Goal: Information Seeking & Learning: Learn about a topic

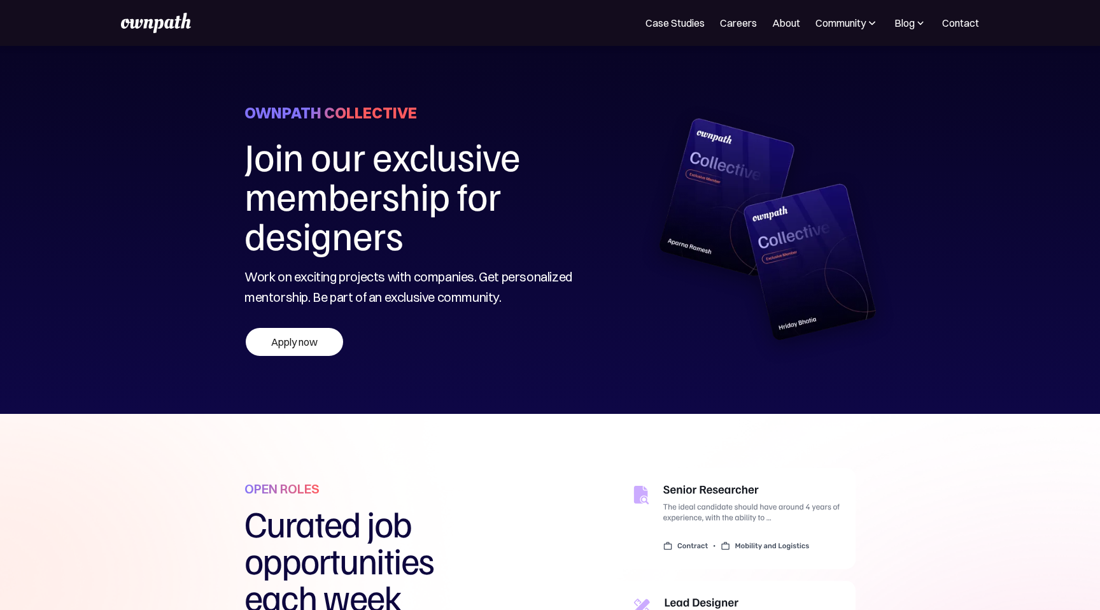
click at [165, 20] on img at bounding box center [156, 23] width 70 height 20
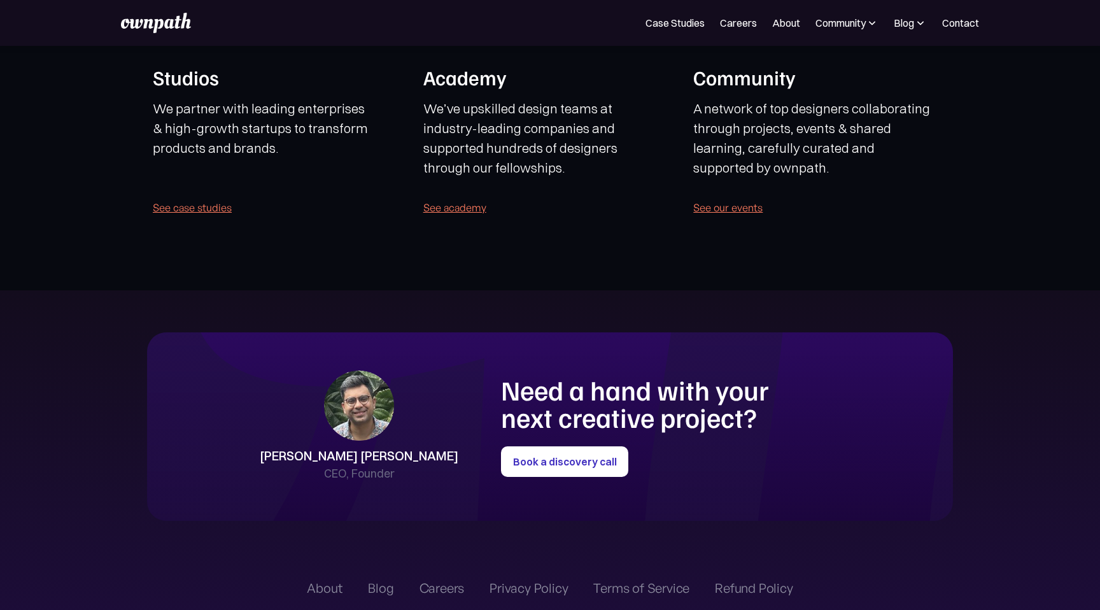
scroll to position [2971, 0]
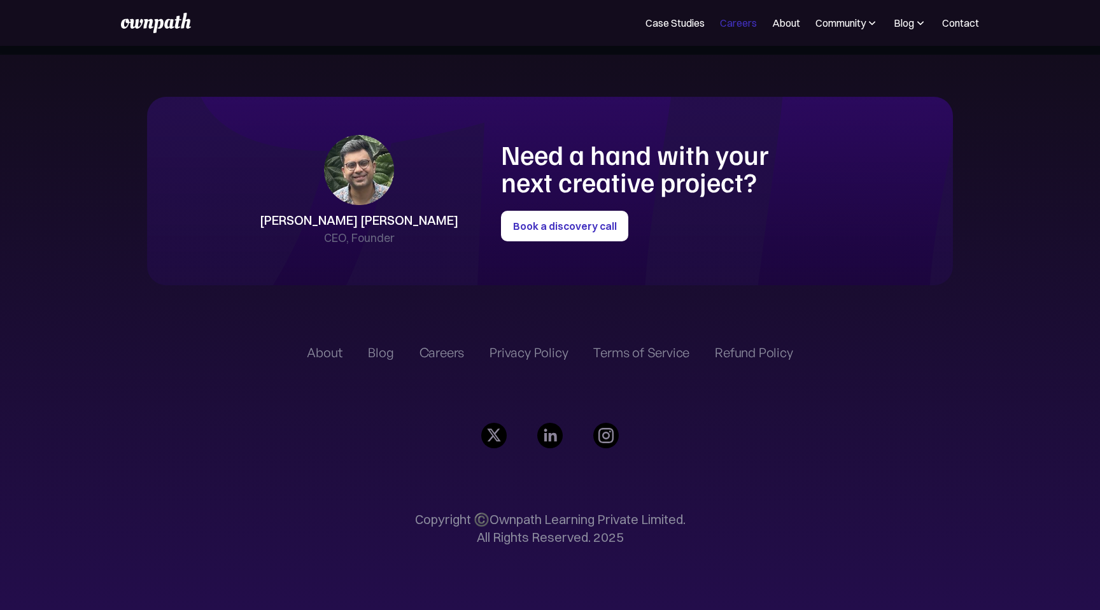
click at [737, 23] on link "Careers" at bounding box center [738, 22] width 37 height 15
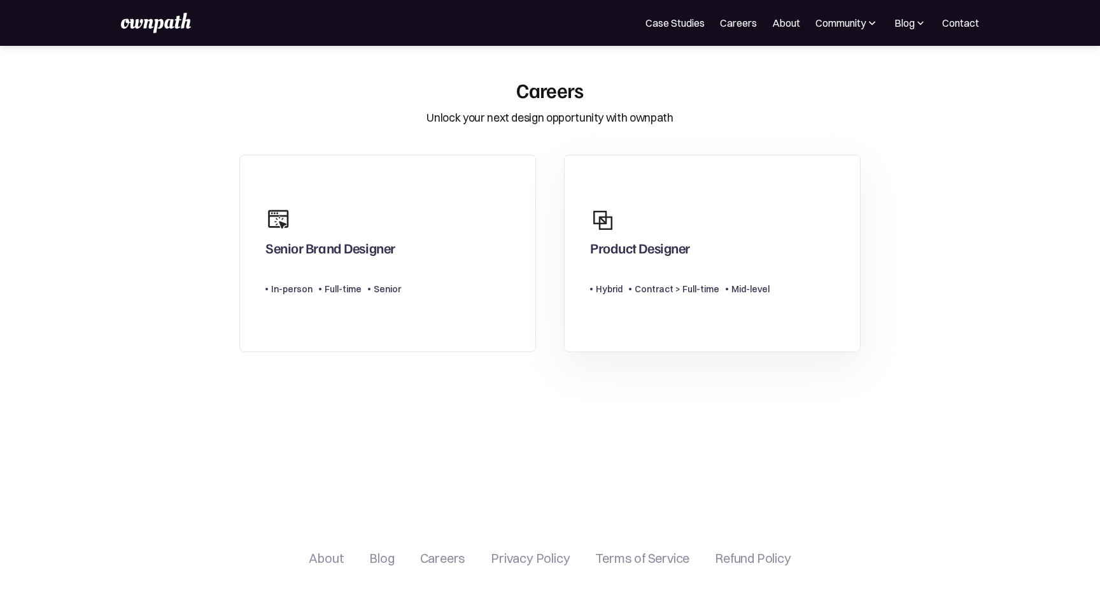
click at [647, 235] on div "Product Designer" at bounding box center [679, 231] width 179 height 61
click at [382, 239] on div "Senior Brand Designer" at bounding box center [330, 250] width 130 height 23
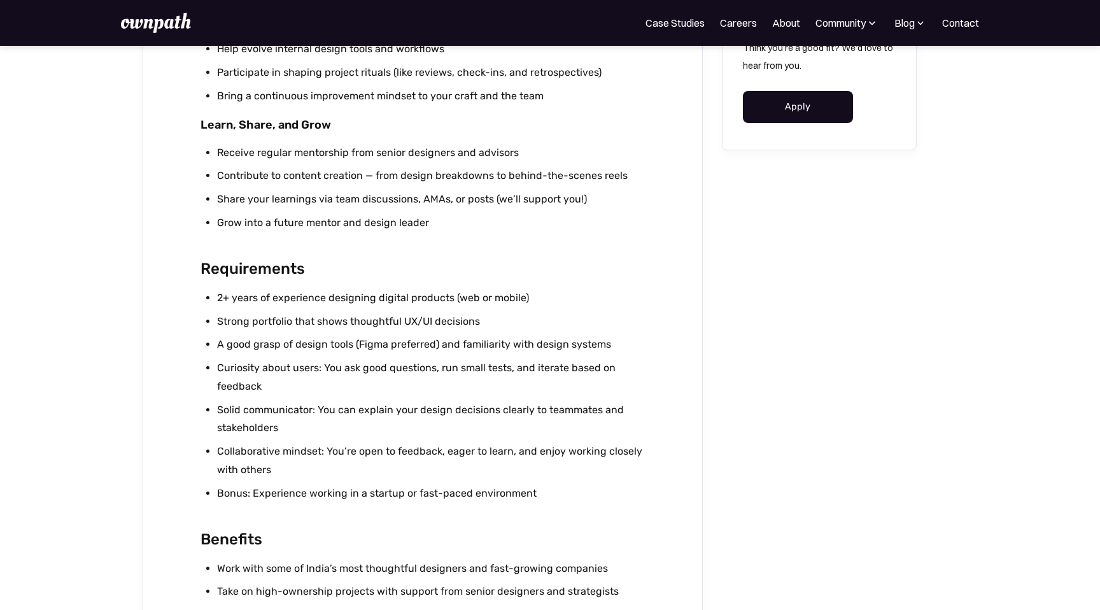
scroll to position [1031, 0]
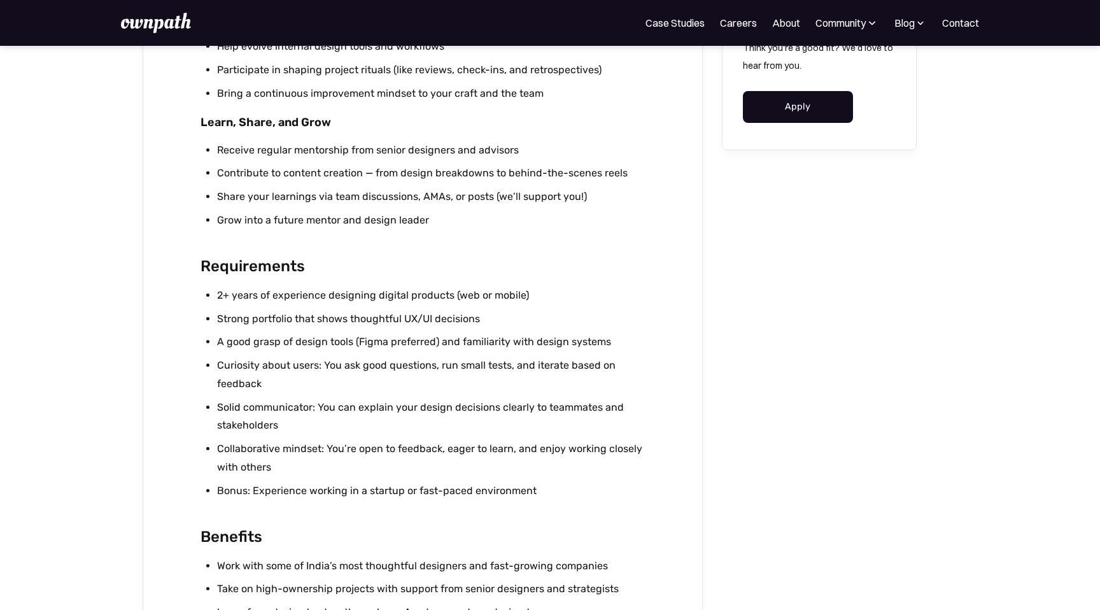
click at [443, 292] on li "2+ years of experience designing digital products (web or mobile)" at bounding box center [431, 295] width 428 height 18
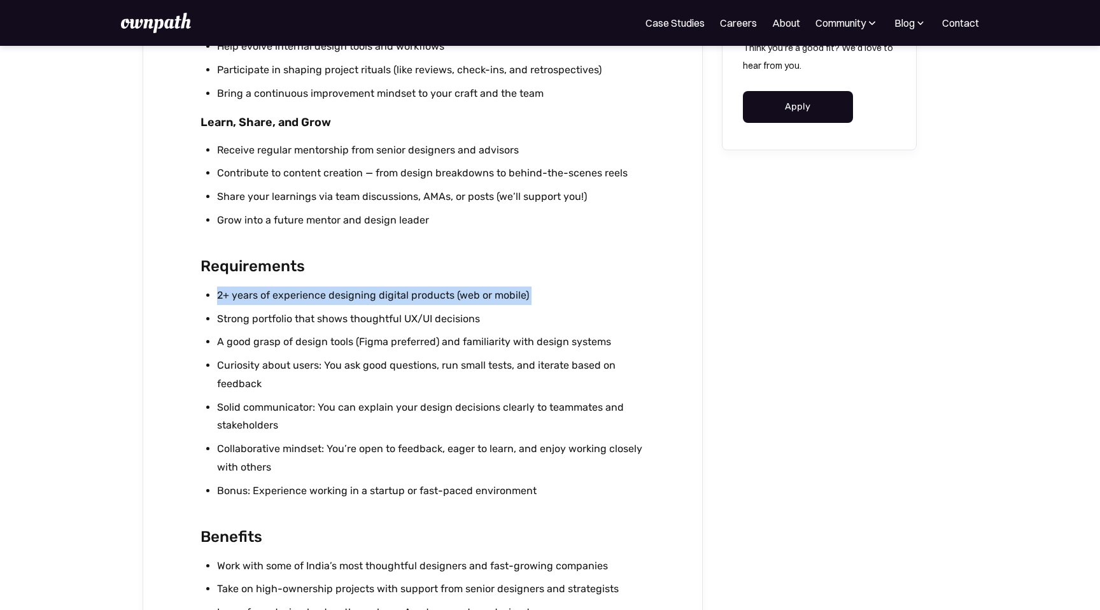
click at [443, 292] on li "2+ years of experience designing digital products (web or mobile)" at bounding box center [431, 295] width 428 height 18
click at [383, 325] on li "Strong portfolio that shows thoughtful UX/UI decisions" at bounding box center [431, 319] width 428 height 18
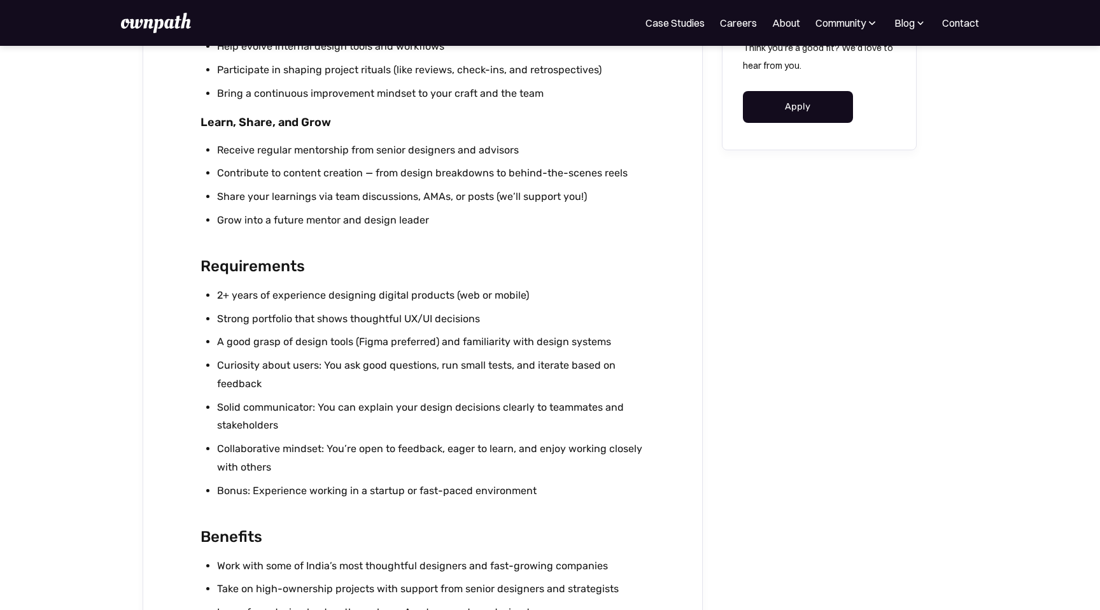
click at [383, 325] on li "Strong portfolio that shows thoughtful UX/UI decisions" at bounding box center [431, 319] width 428 height 18
click at [366, 344] on li "A good grasp of design tools (Figma preferred) and familiarity with design syst…" at bounding box center [431, 342] width 428 height 18
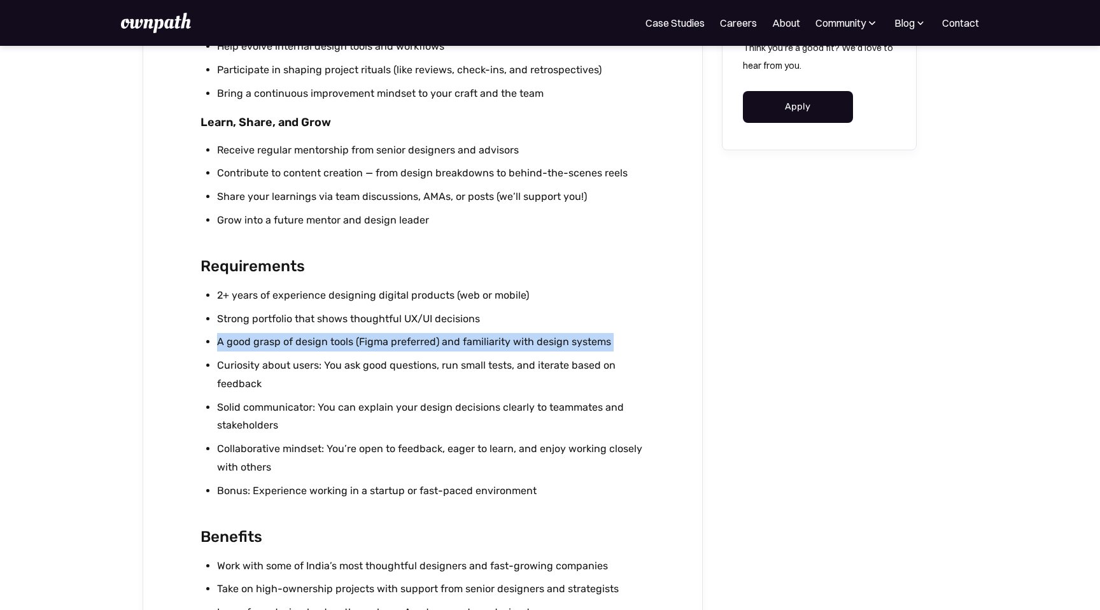
click at [366, 344] on li "A good grasp of design tools (Figma preferred) and familiarity with design syst…" at bounding box center [431, 342] width 428 height 18
click at [336, 372] on li "Curiosity about users: You ask good questions, run small tests, and iterate bas…" at bounding box center [431, 374] width 428 height 37
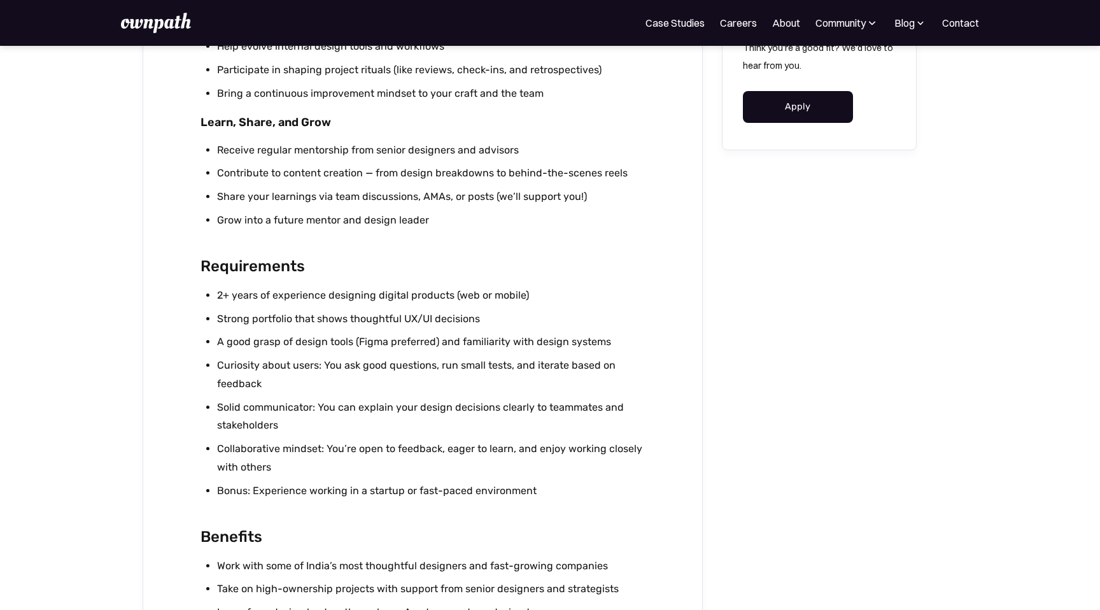
click at [336, 372] on li "Curiosity about users: You ask good questions, run small tests, and iterate bas…" at bounding box center [431, 374] width 428 height 37
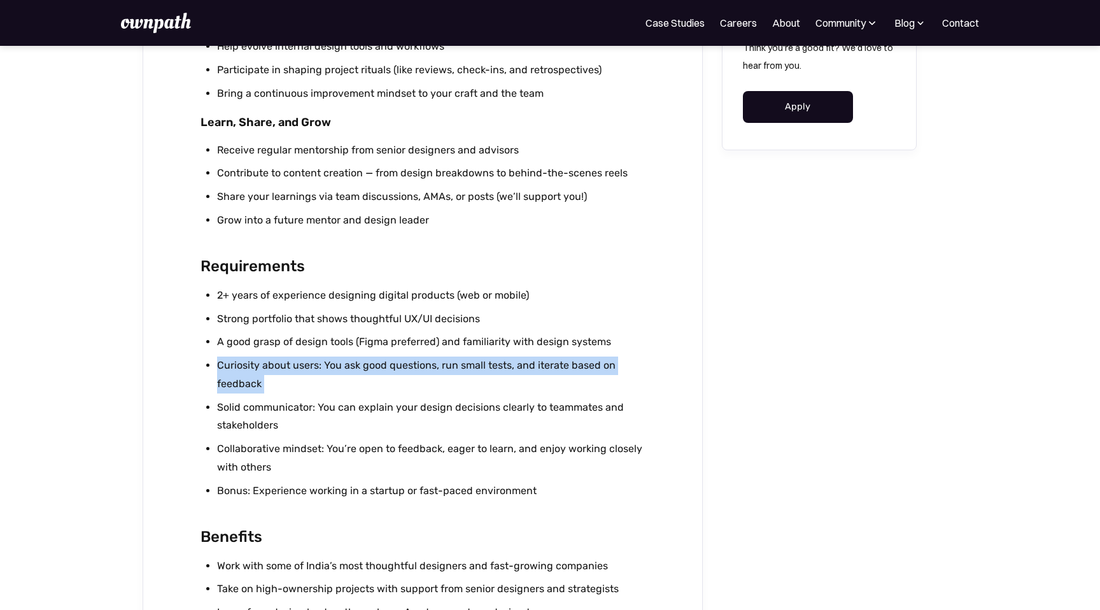
click at [323, 409] on li "Solid communicator: You can explain your design decisions clearly to teammates …" at bounding box center [431, 416] width 428 height 37
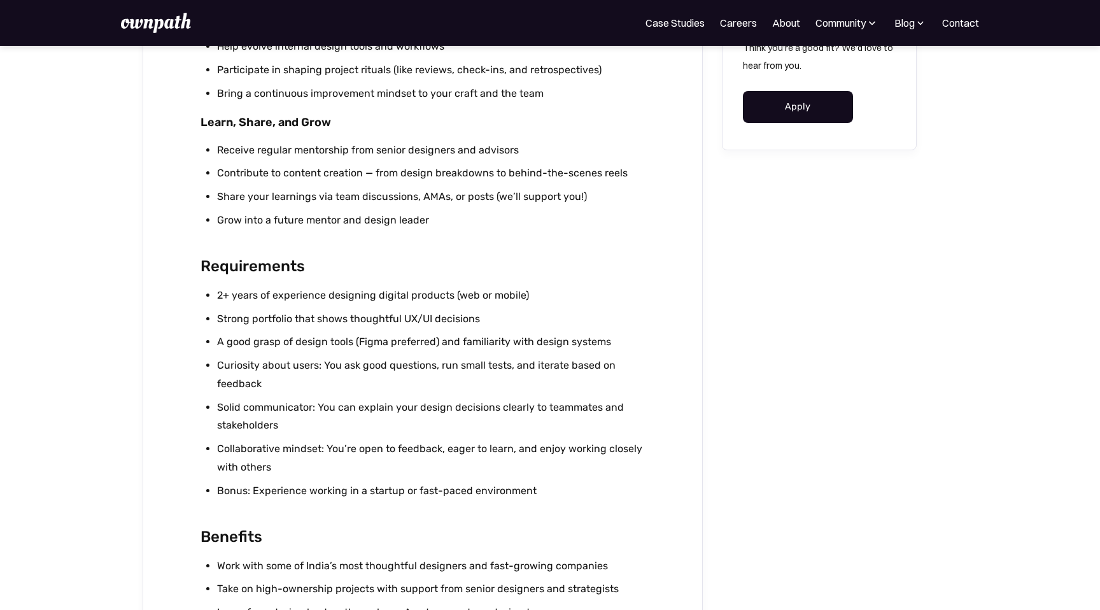
click at [323, 409] on li "Solid communicator: You can explain your design decisions clearly to teammates …" at bounding box center [431, 416] width 428 height 37
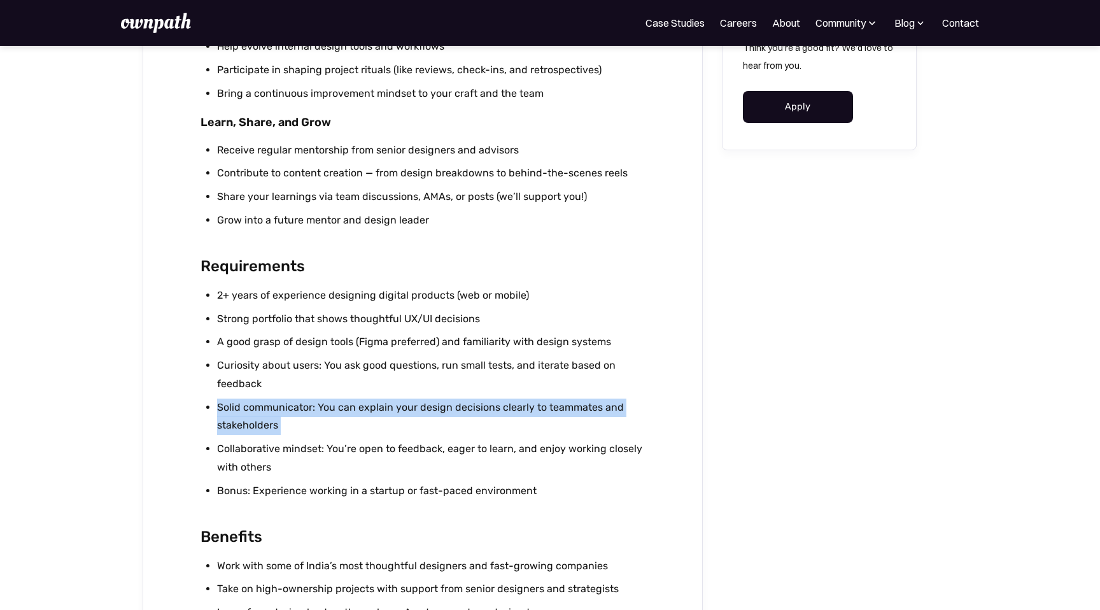
click at [298, 447] on li "Collaborative mindset: You’re open to feedback, eager to learn, and enjoy worki…" at bounding box center [431, 458] width 428 height 37
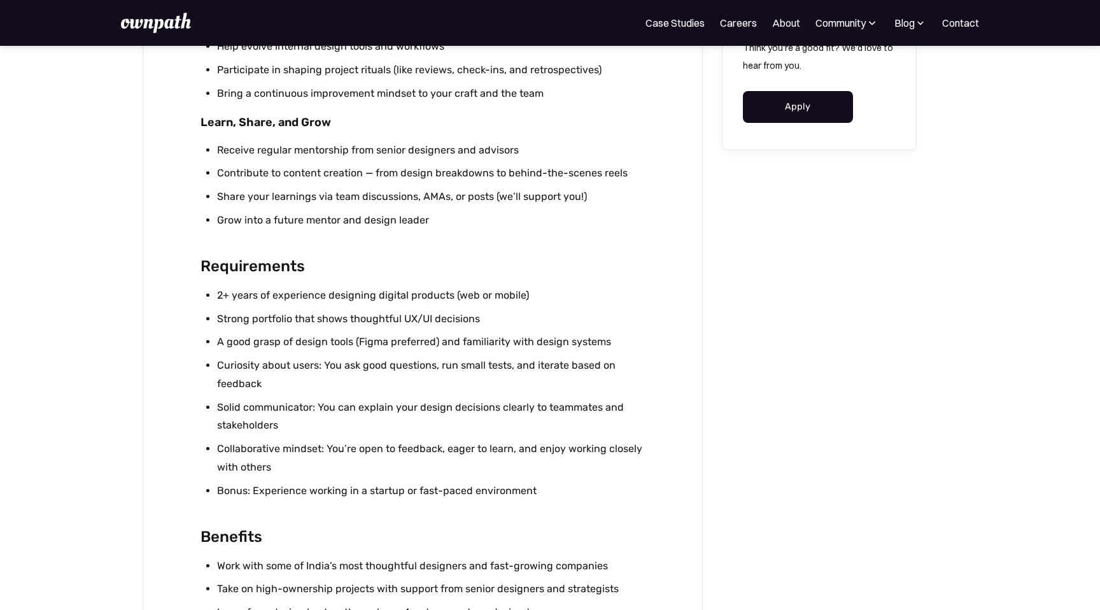
click at [298, 447] on li "Collaborative mindset: You’re open to feedback, eager to learn, and enjoy worki…" at bounding box center [431, 458] width 428 height 37
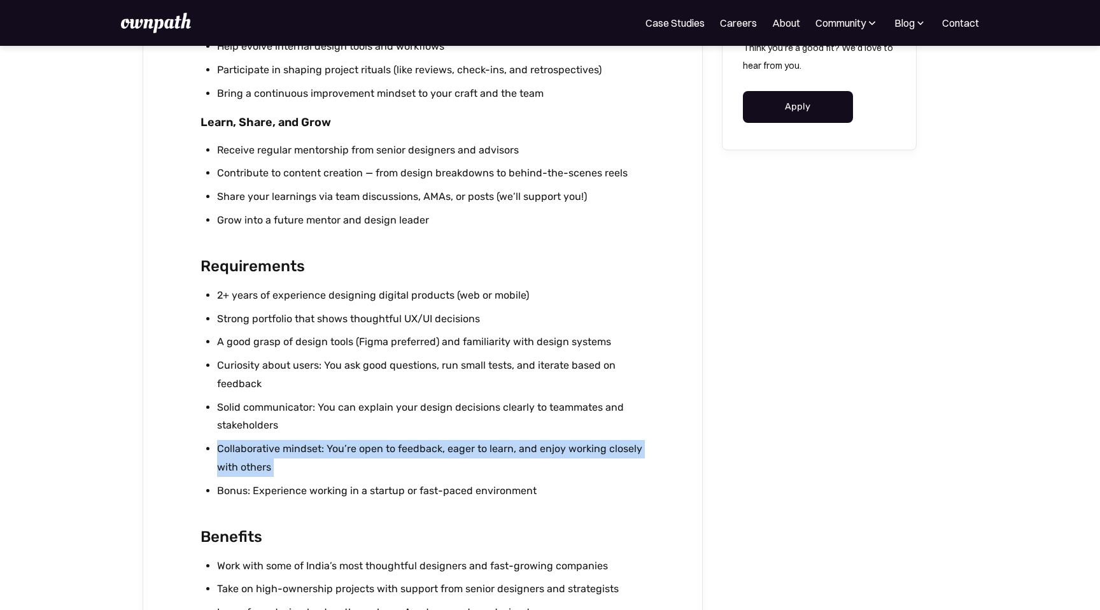
click at [320, 471] on li "Collaborative mindset: You’re open to feedback, eager to learn, and enjoy worki…" at bounding box center [431, 458] width 428 height 37
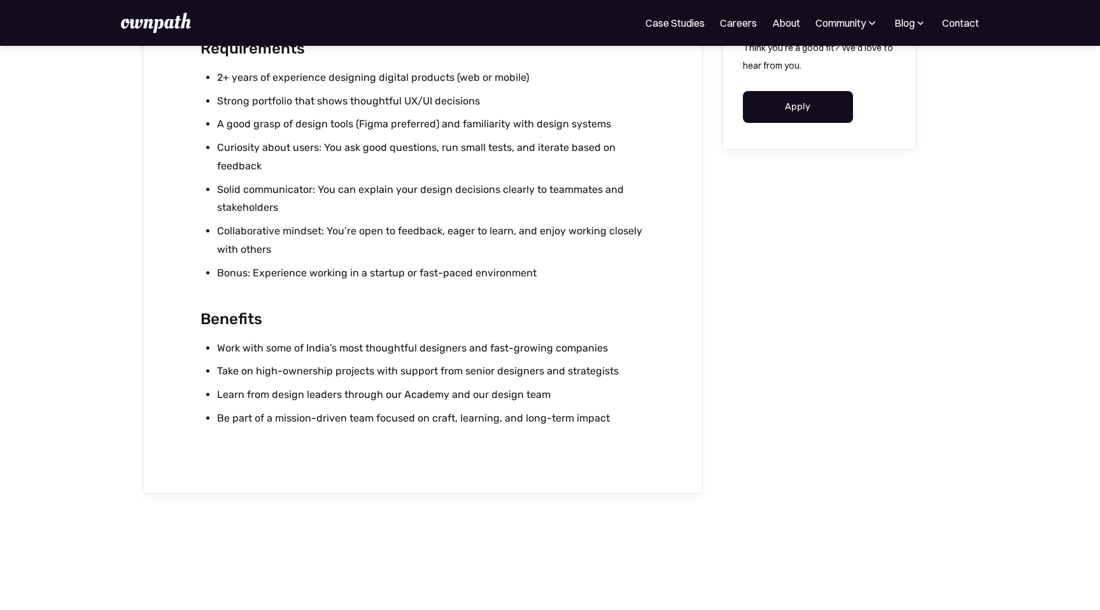
scroll to position [1254, 0]
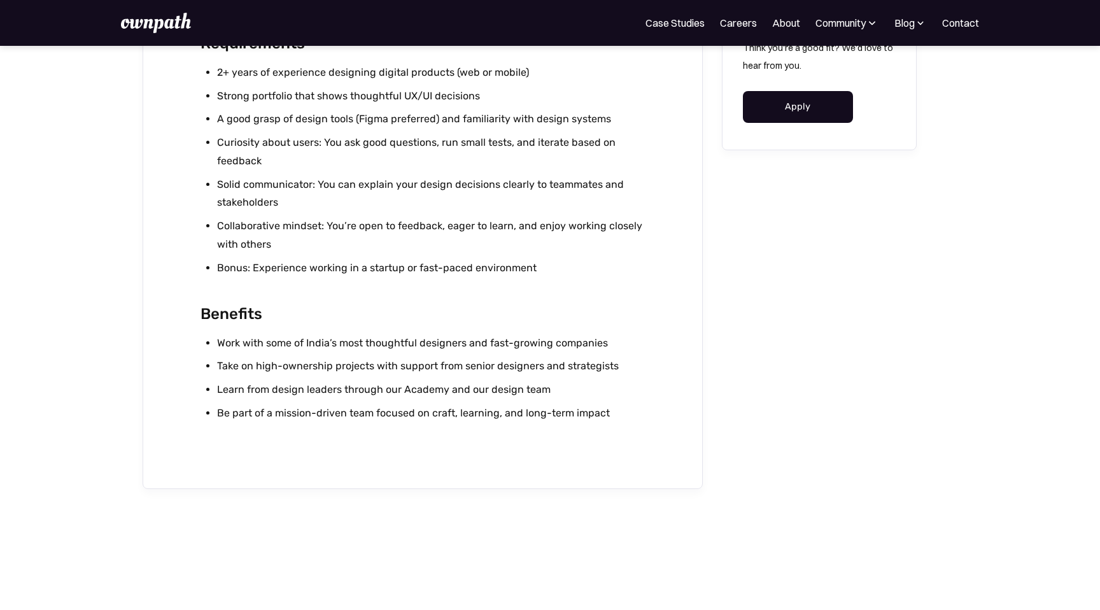
click at [358, 342] on li "Work with some of India’s most thoughtful designers and fast-growing companies" at bounding box center [431, 343] width 428 height 18
click at [339, 367] on li "Take on high-ownership projects with support from senior designers and strategi…" at bounding box center [431, 366] width 428 height 18
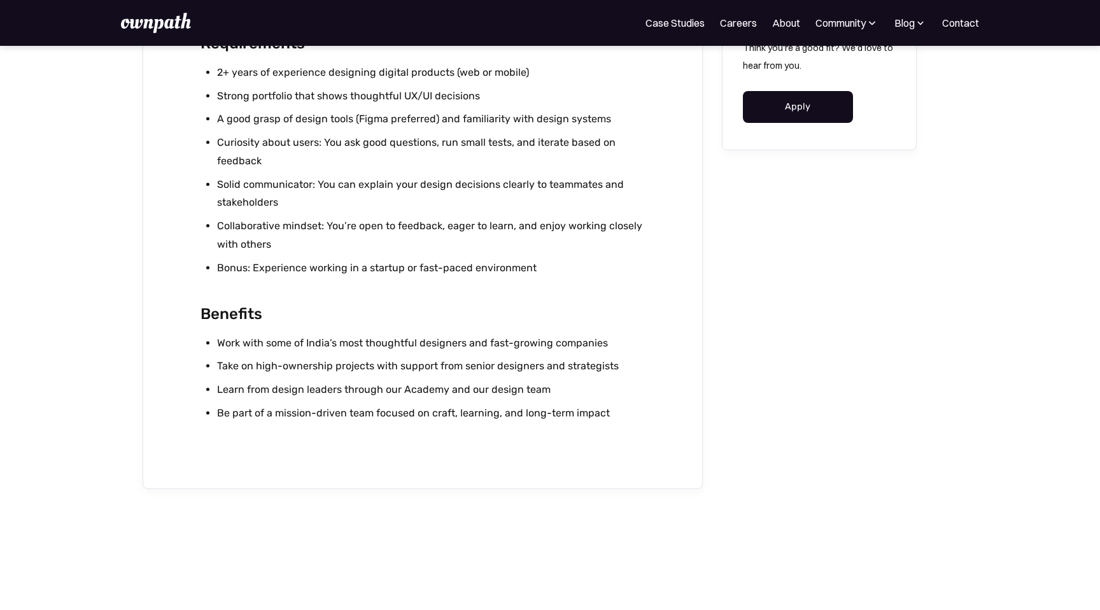
click at [339, 367] on li "Take on high-ownership projects with support from senior designers and strategi…" at bounding box center [431, 366] width 428 height 18
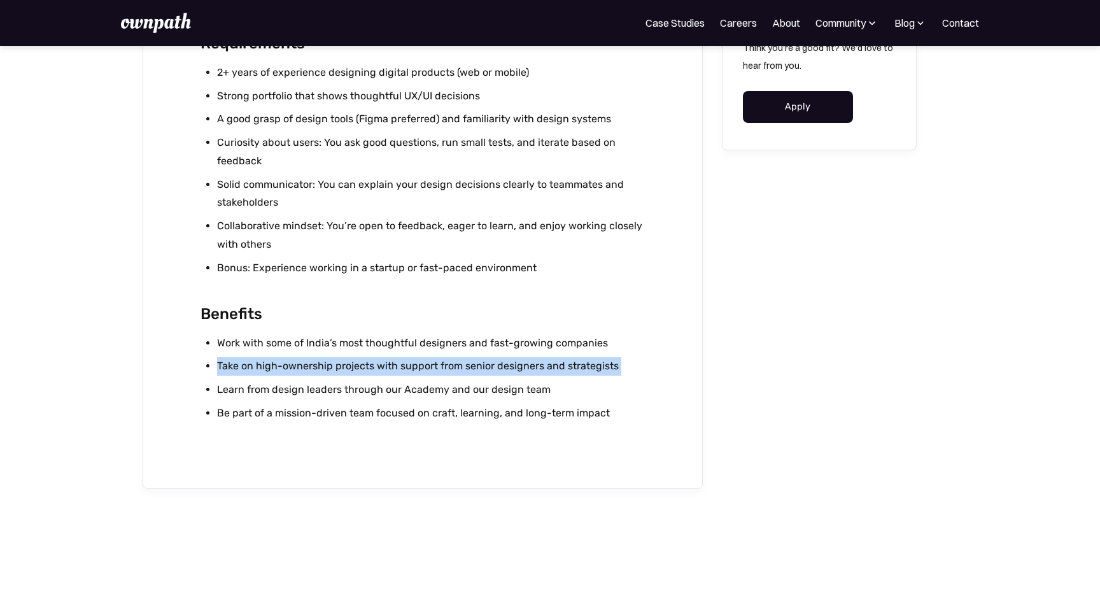
click at [339, 367] on li "Take on high-ownership projects with support from senior designers and strategi…" at bounding box center [431, 366] width 428 height 18
click at [326, 396] on li "Learn from design leaders through our Academy and our design team" at bounding box center [431, 390] width 428 height 18
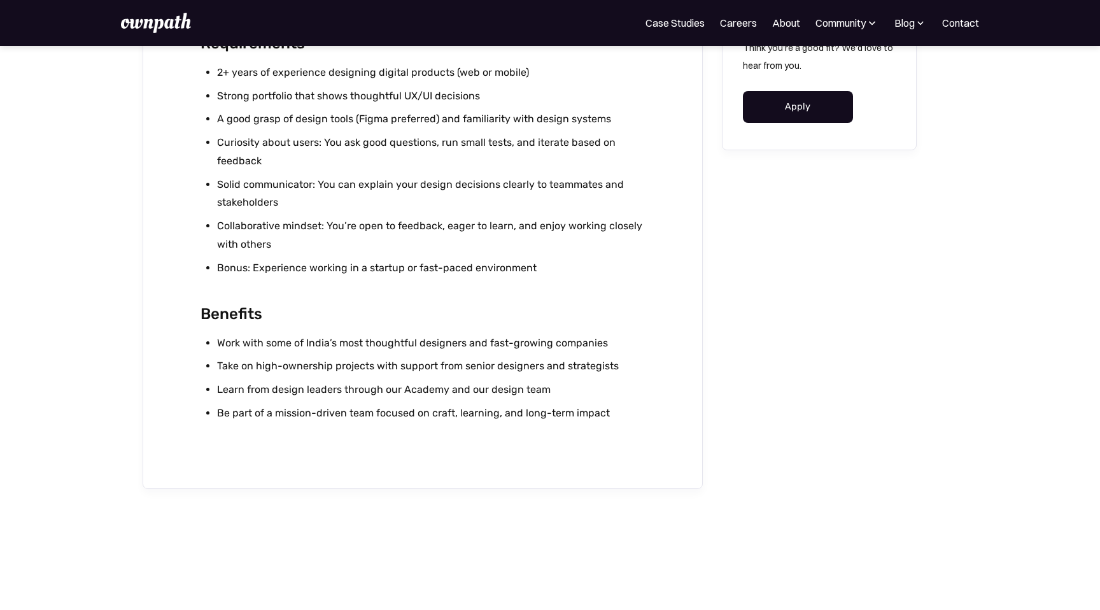
click at [326, 396] on li "Learn from design leaders through our Academy and our design team" at bounding box center [431, 390] width 428 height 18
click at [323, 409] on li "Be part of a mission-driven team focused on craft, learning, and long-term impa…" at bounding box center [431, 413] width 428 height 18
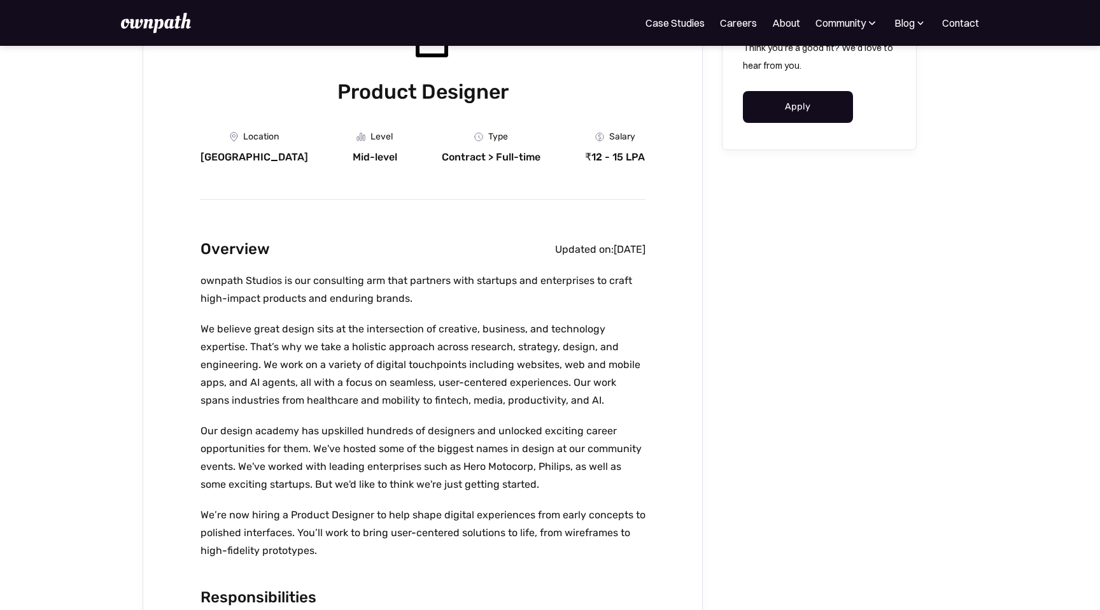
scroll to position [0, 0]
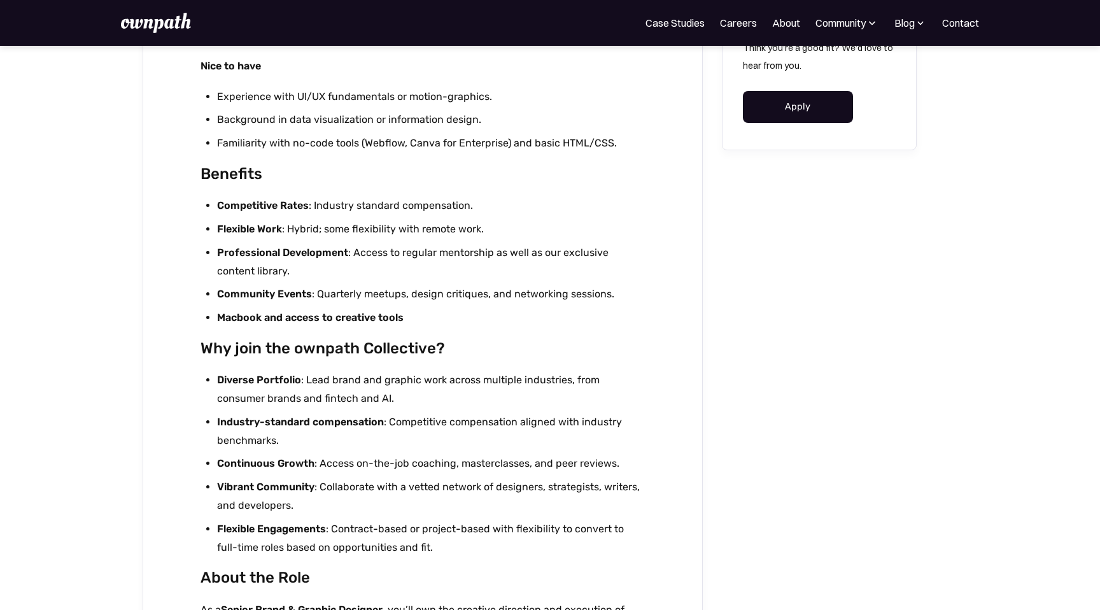
scroll to position [955, 0]
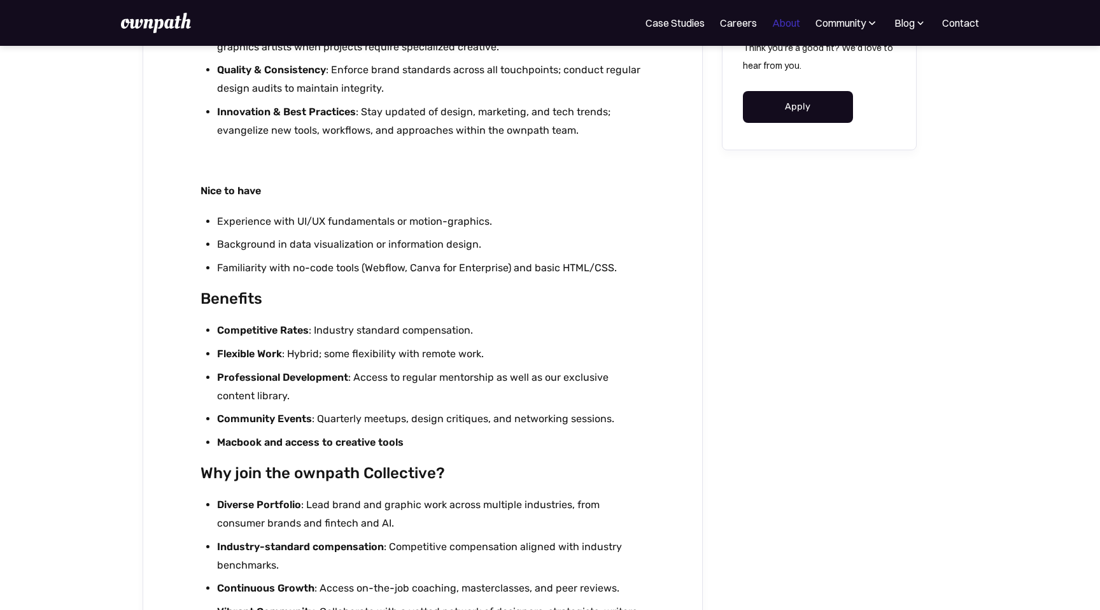
click at [787, 20] on link "About" at bounding box center [786, 22] width 28 height 15
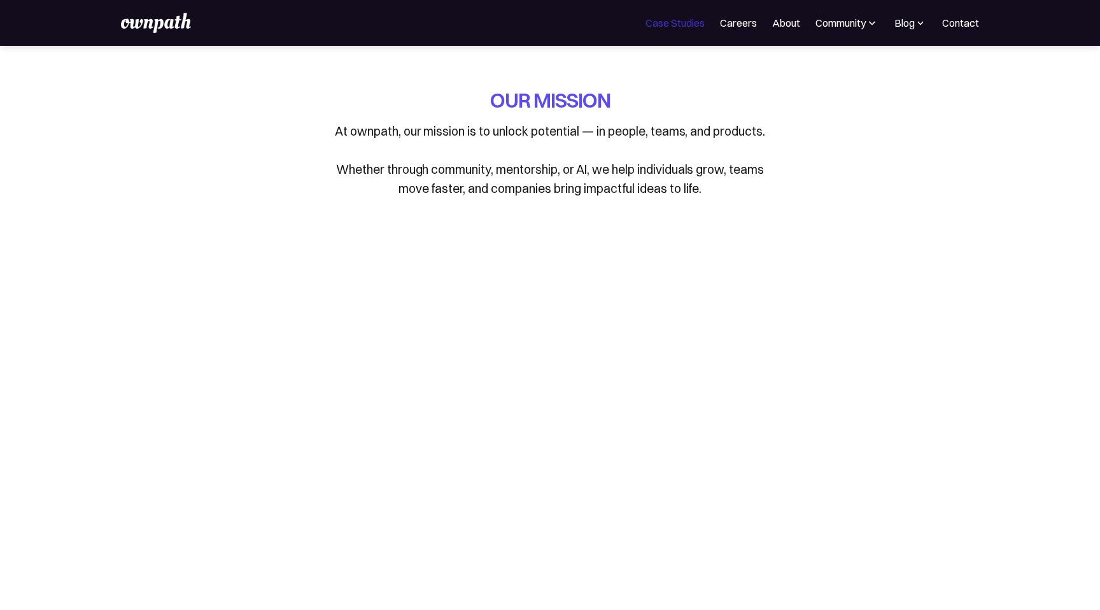
click at [675, 18] on link "Case Studies" at bounding box center [674, 22] width 59 height 15
